Goal: Task Accomplishment & Management: Use online tool/utility

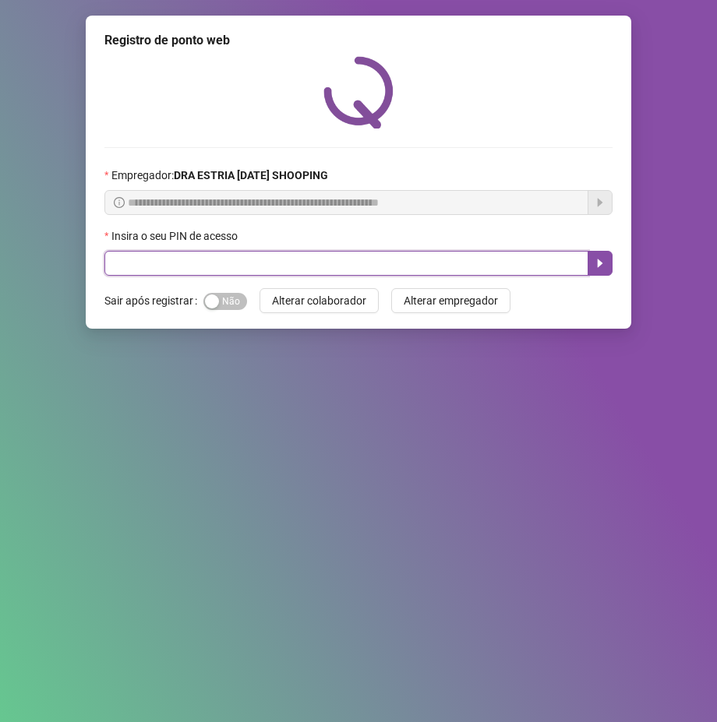
click at [306, 266] on input "text" at bounding box center [346, 263] width 484 height 25
click at [288, 262] on input "text" at bounding box center [346, 263] width 484 height 25
click at [256, 256] on input "text" at bounding box center [346, 263] width 484 height 25
click at [256, 263] on input "text" at bounding box center [346, 263] width 484 height 25
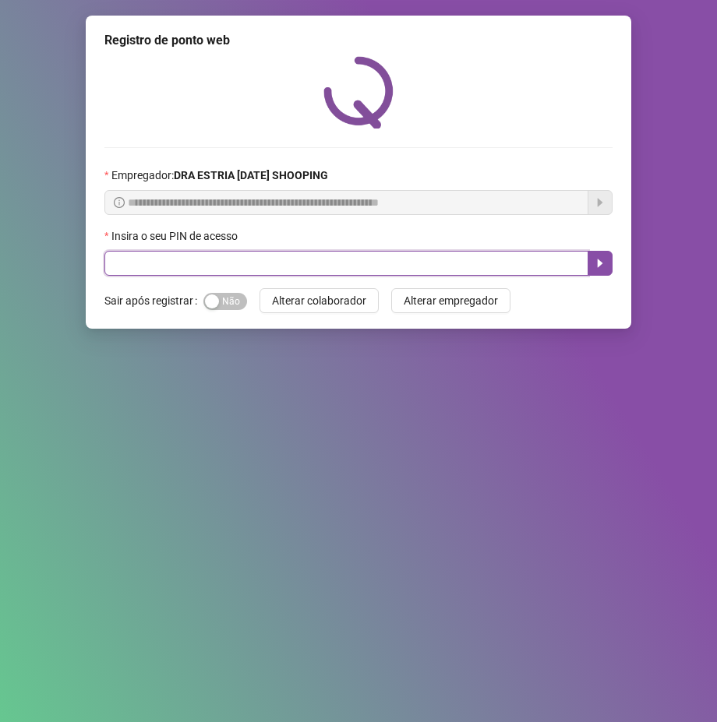
click at [256, 263] on input "text" at bounding box center [346, 263] width 484 height 25
click at [259, 265] on input "text" at bounding box center [346, 263] width 484 height 25
click at [233, 254] on input "text" at bounding box center [346, 263] width 484 height 25
click at [244, 259] on input "text" at bounding box center [346, 263] width 484 height 25
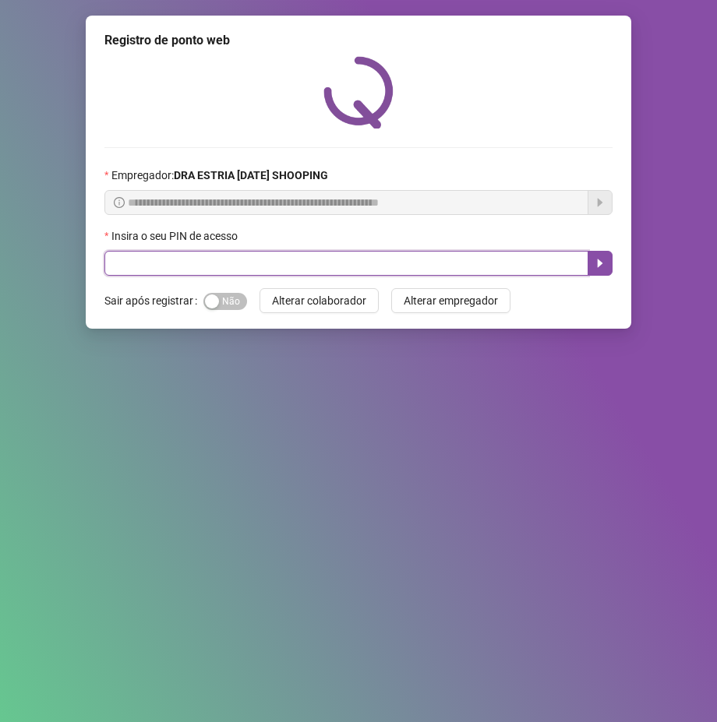
click at [244, 259] on input "text" at bounding box center [346, 263] width 484 height 25
type input "*****"
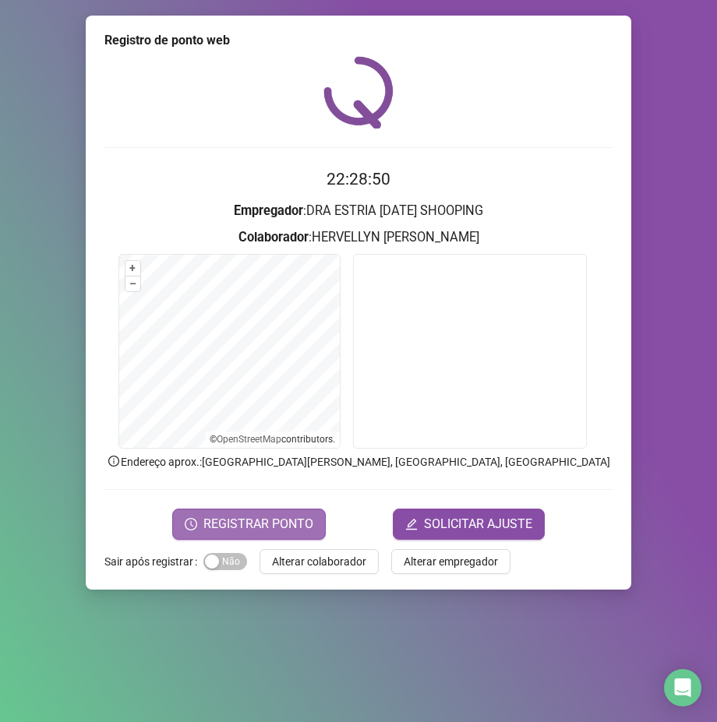
click at [205, 531] on button "REGISTRAR PONTO" at bounding box center [249, 524] width 154 height 31
